Goal: Task Accomplishment & Management: Use online tool/utility

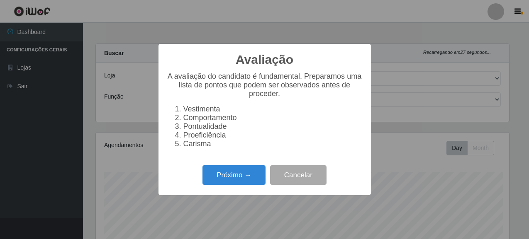
select select "496"
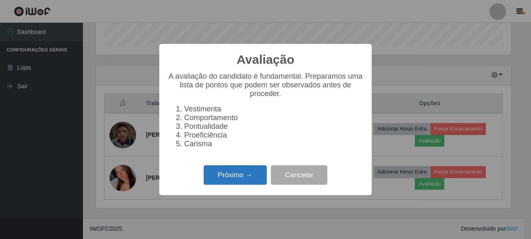
scroll to position [172, 415]
click at [237, 176] on button "Próximo →" at bounding box center [235, 176] width 63 height 20
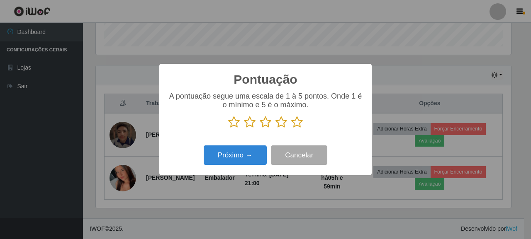
scroll to position [414894, 414650]
click at [303, 126] on p at bounding box center [266, 122] width 196 height 12
click at [290, 126] on p at bounding box center [266, 122] width 196 height 12
click at [227, 157] on button "Próximo →" at bounding box center [235, 156] width 63 height 20
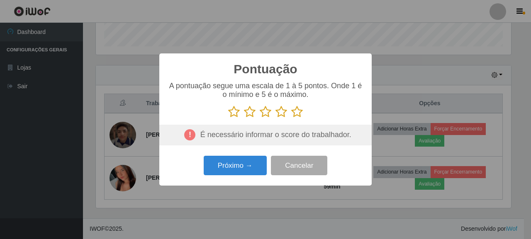
click at [293, 110] on icon at bounding box center [297, 112] width 12 height 12
click at [291, 118] on input "radio" at bounding box center [291, 118] width 0 height 0
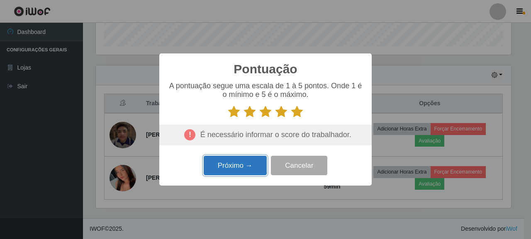
click at [242, 169] on button "Próximo →" at bounding box center [235, 166] width 63 height 20
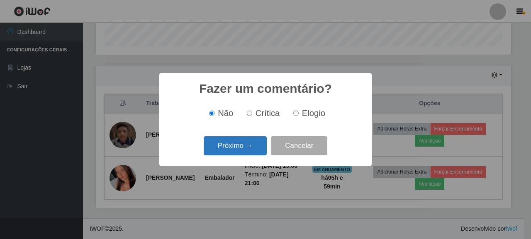
click at [242, 149] on button "Próximo →" at bounding box center [235, 147] width 63 height 20
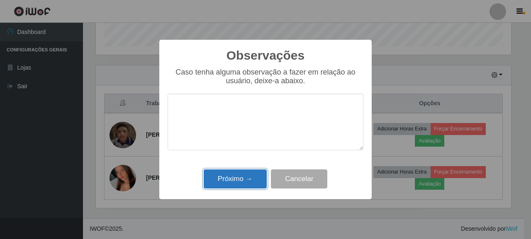
click at [258, 174] on button "Próximo →" at bounding box center [235, 180] width 63 height 20
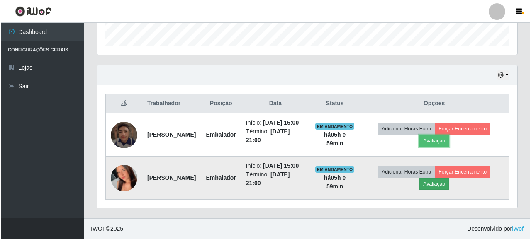
scroll to position [172, 420]
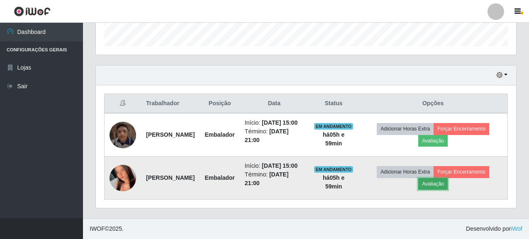
click at [448, 178] on button "Avaliação" at bounding box center [432, 184] width 29 height 12
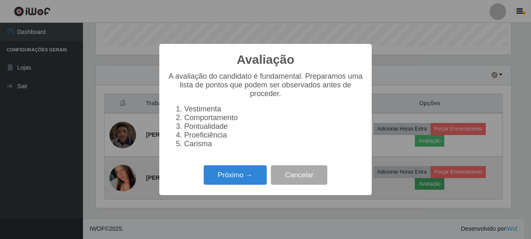
scroll to position [172, 415]
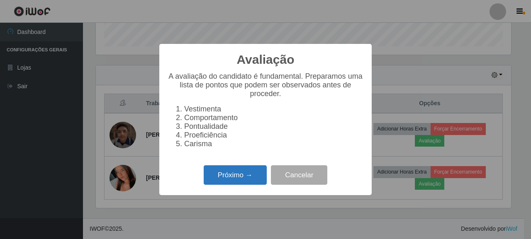
click at [234, 174] on button "Próximo →" at bounding box center [235, 176] width 63 height 20
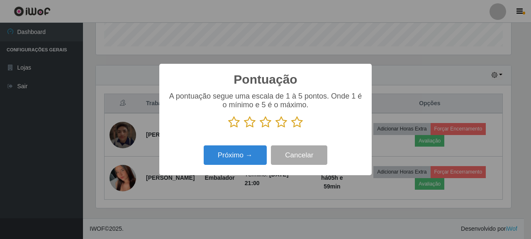
scroll to position [414894, 414650]
click at [296, 118] on icon at bounding box center [297, 122] width 12 height 12
click at [291, 129] on input "radio" at bounding box center [291, 129] width 0 height 0
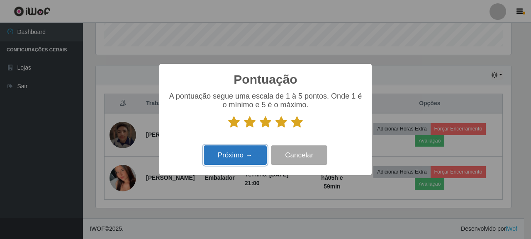
click at [248, 149] on button "Próximo →" at bounding box center [235, 156] width 63 height 20
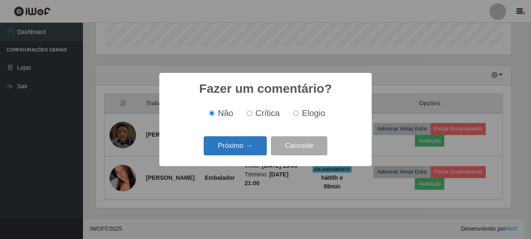
click at [244, 144] on button "Próximo →" at bounding box center [235, 147] width 63 height 20
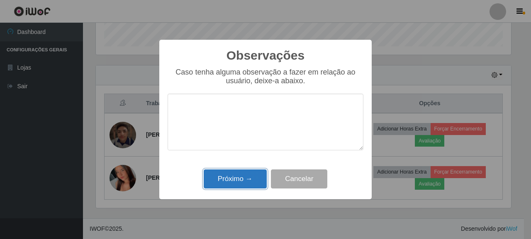
click at [218, 175] on button "Próximo →" at bounding box center [235, 180] width 63 height 20
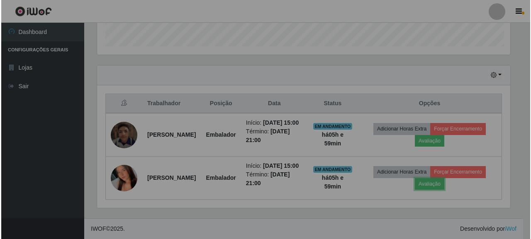
scroll to position [172, 420]
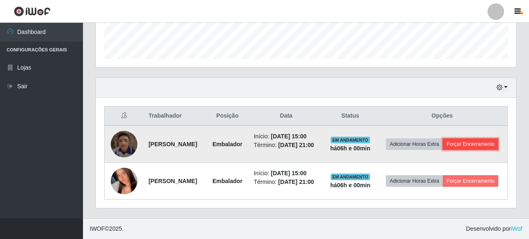
click at [462, 139] on button "Forçar Encerramento" at bounding box center [471, 145] width 56 height 12
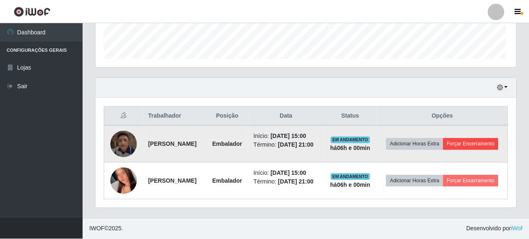
scroll to position [172, 415]
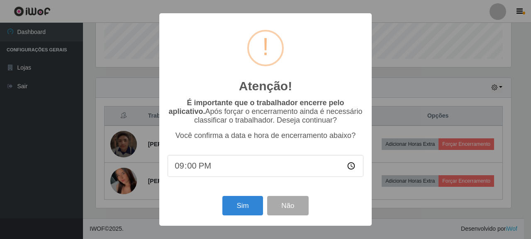
click at [137, 141] on div "Atenção! × É importante que o trabalhador encerre pelo aplicativo. Após forçar …" at bounding box center [265, 119] width 531 height 239
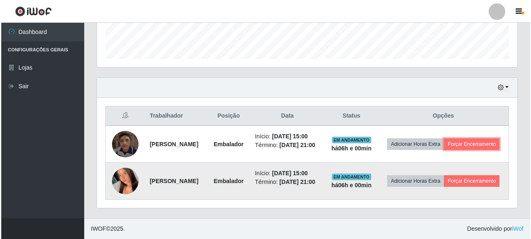
scroll to position [172, 420]
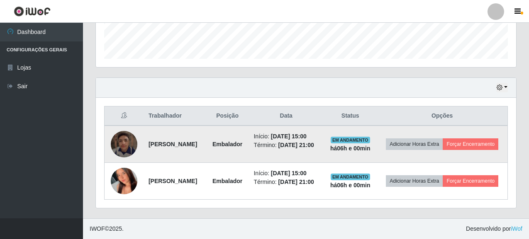
drag, startPoint x: 147, startPoint y: 116, endPoint x: 191, endPoint y: 131, distance: 46.5
click at [191, 131] on td "[PERSON_NAME]" at bounding box center [175, 144] width 63 height 37
copy strong "[PERSON_NAME]"
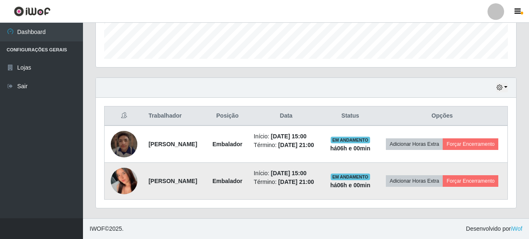
drag, startPoint x: 147, startPoint y: 175, endPoint x: 232, endPoint y: 175, distance: 84.3
click at [206, 175] on td "[PERSON_NAME]" at bounding box center [175, 181] width 63 height 37
copy strong "[PERSON_NAME]"
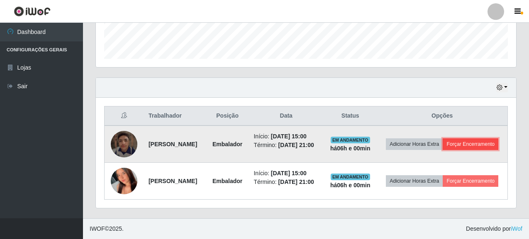
click at [443, 139] on button "Forçar Encerramento" at bounding box center [471, 145] width 56 height 12
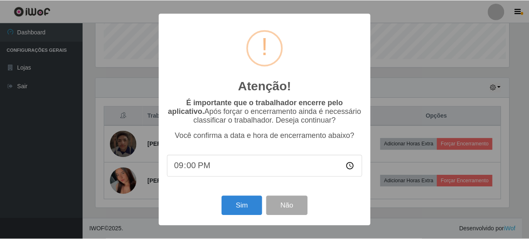
scroll to position [172, 415]
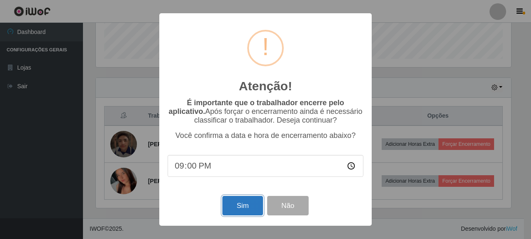
click at [249, 208] on button "Sim" at bounding box center [242, 206] width 40 height 20
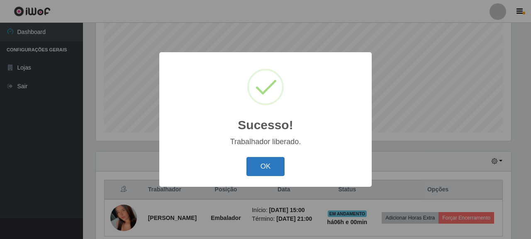
click at [272, 168] on button "OK" at bounding box center [266, 167] width 39 height 20
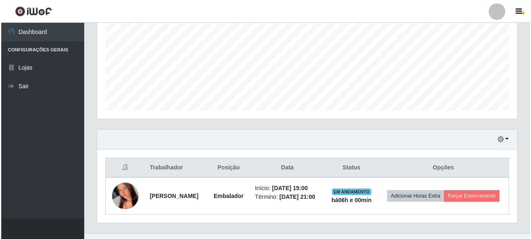
scroll to position [207, 0]
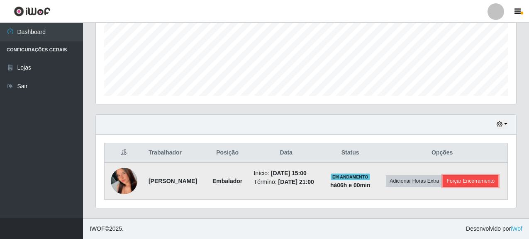
click at [446, 187] on button "Forçar Encerramento" at bounding box center [471, 182] width 56 height 12
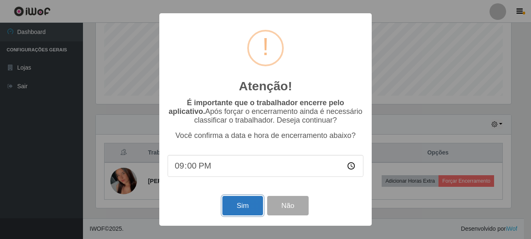
click at [249, 210] on button "Sim" at bounding box center [242, 206] width 40 height 20
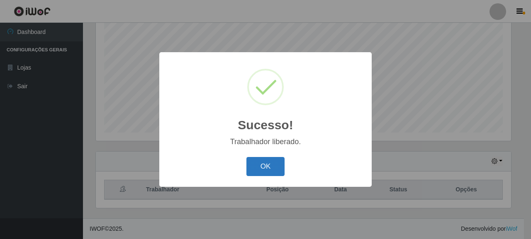
click at [281, 167] on button "OK" at bounding box center [266, 167] width 39 height 20
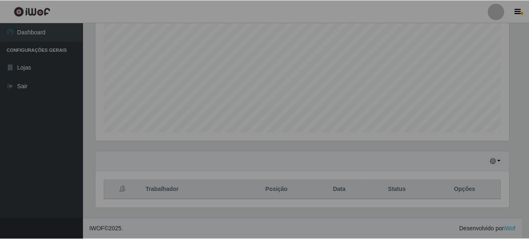
scroll to position [172, 420]
